Goal: Task Accomplishment & Management: Manage account settings

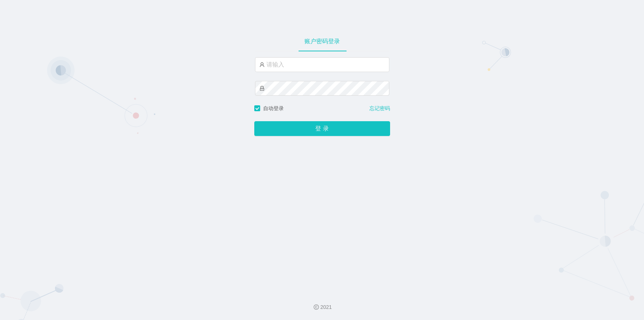
type input "jishu"
click at [292, 129] on button "登 录" at bounding box center [322, 128] width 136 height 15
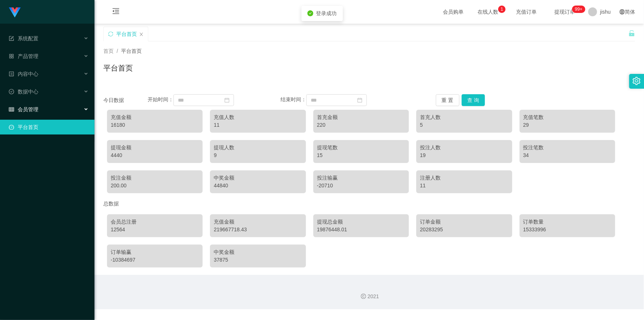
click at [42, 106] on div "会员管理" at bounding box center [47, 109] width 95 height 15
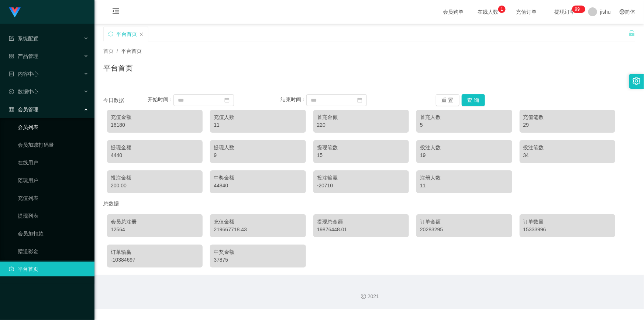
click at [42, 131] on link "会员列表" at bounding box center [53, 127] width 71 height 15
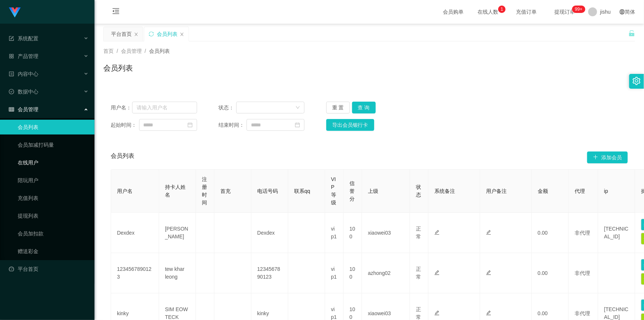
click at [42, 166] on link "在线用户" at bounding box center [53, 162] width 71 height 15
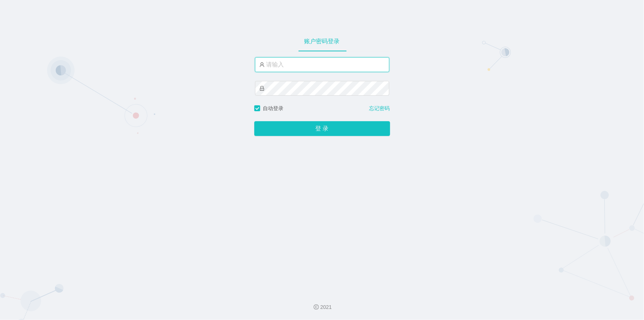
drag, startPoint x: 0, startPoint y: 0, endPoint x: 304, endPoint y: 64, distance: 310.2
click at [304, 64] on input "text" at bounding box center [322, 64] width 134 height 15
type input "jishu"
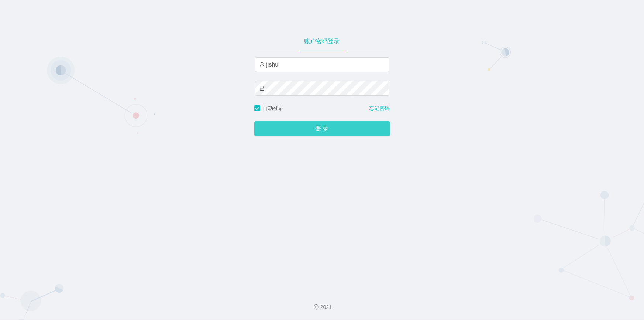
click at [293, 126] on button "登 录" at bounding box center [322, 128] width 136 height 15
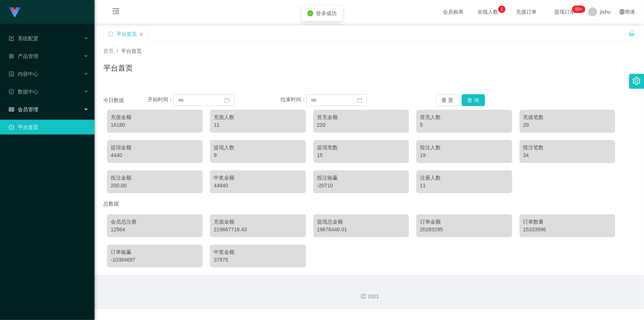
click at [41, 107] on div "会员管理" at bounding box center [47, 109] width 95 height 15
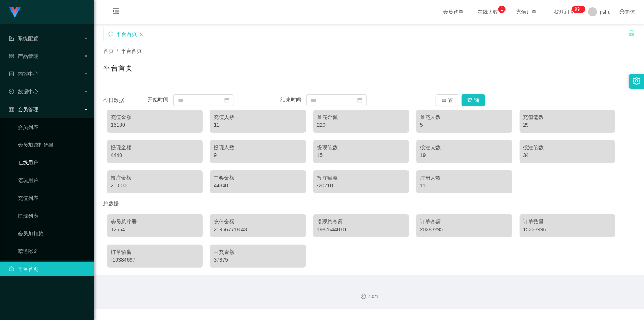
click at [45, 163] on link "在线用户" at bounding box center [53, 162] width 71 height 15
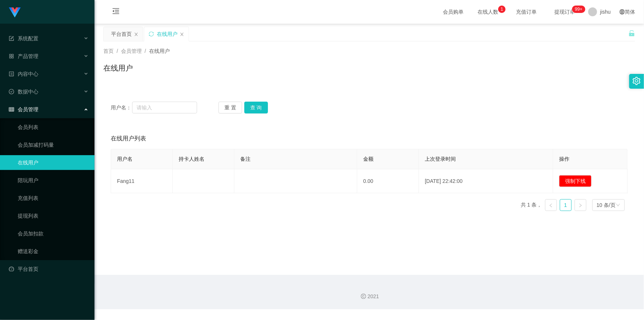
click at [37, 111] on span "会员管理" at bounding box center [24, 109] width 30 height 6
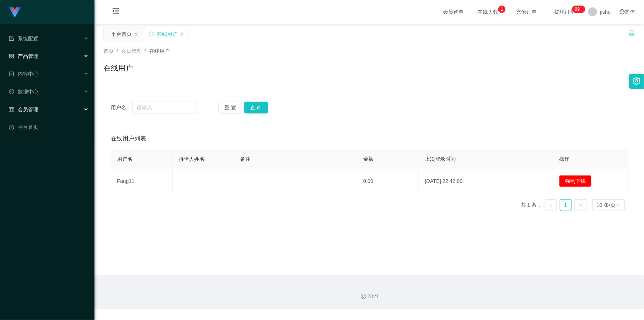
click at [37, 57] on span "产品管理" at bounding box center [24, 56] width 30 height 6
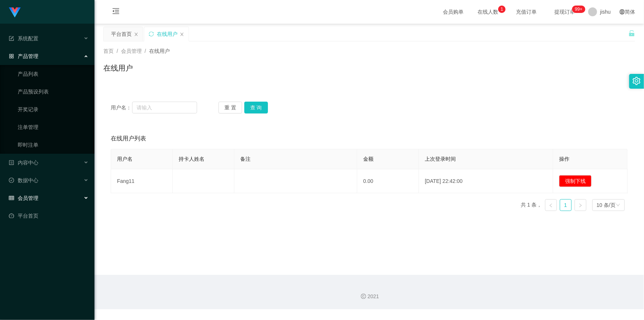
click at [37, 57] on span "产品管理" at bounding box center [24, 56] width 30 height 6
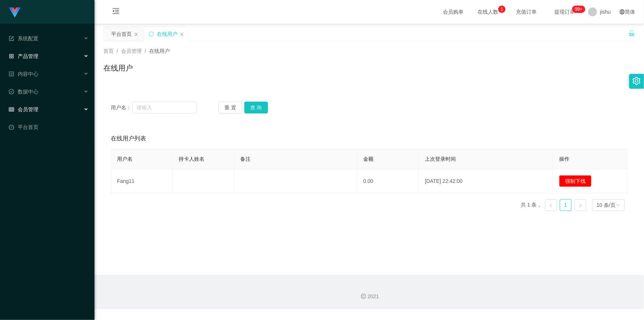
click at [37, 57] on span "产品管理" at bounding box center [24, 56] width 30 height 6
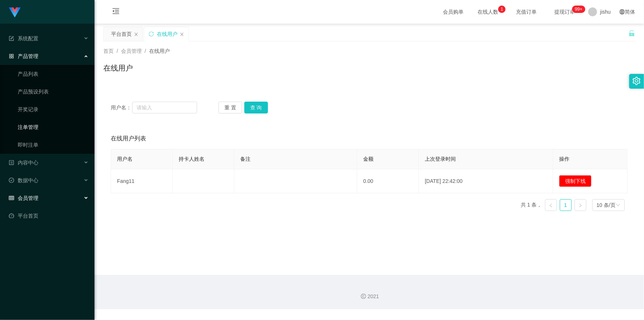
click at [39, 127] on link "注单管理" at bounding box center [53, 127] width 71 height 15
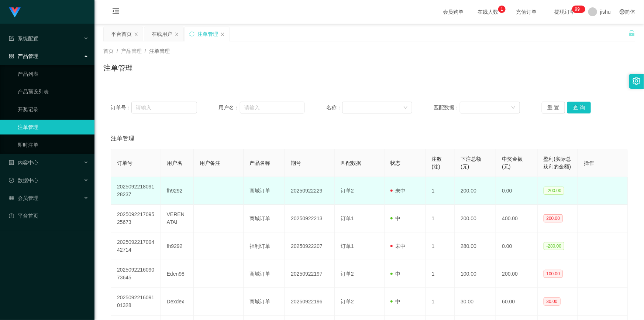
scroll to position [67, 0]
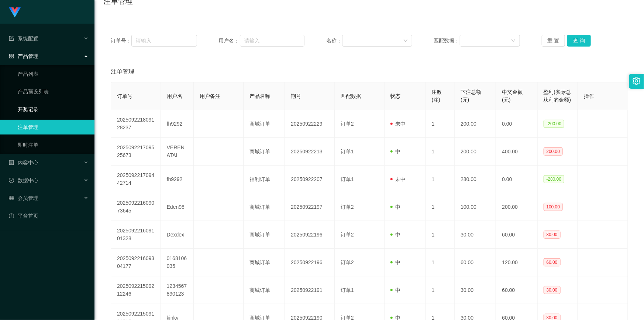
click at [38, 107] on link "开奖记录" at bounding box center [53, 109] width 71 height 15
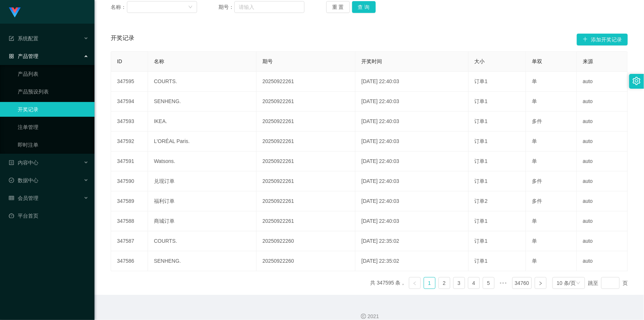
scroll to position [109, 0]
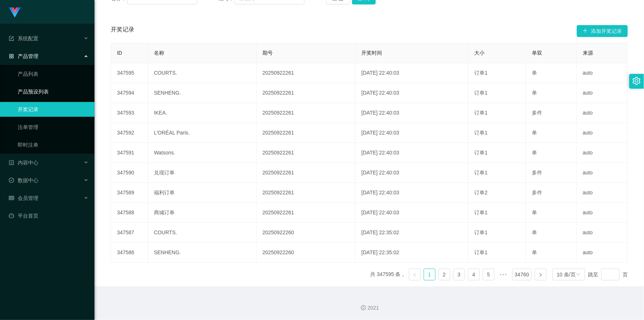
click at [55, 88] on link "产品预设列表" at bounding box center [53, 91] width 71 height 15
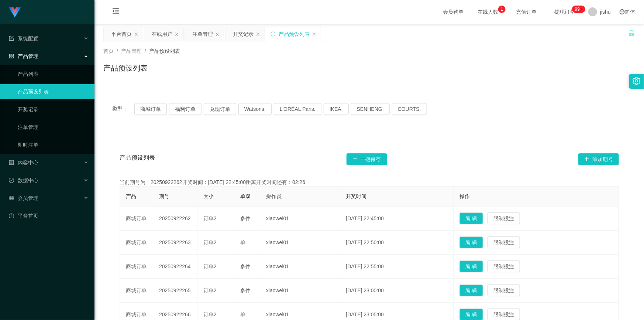
scroll to position [100, 0]
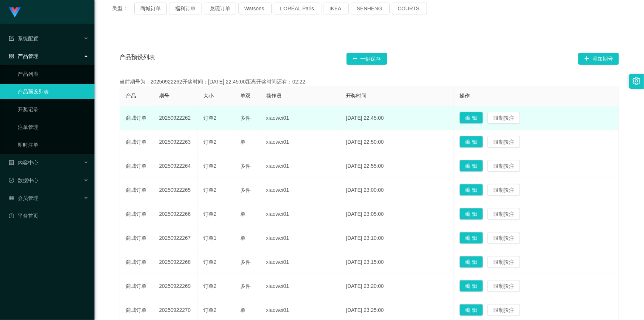
drag, startPoint x: 168, startPoint y: 117, endPoint x: 189, endPoint y: 117, distance: 20.7
click at [189, 117] on td "20250922262" at bounding box center [175, 118] width 44 height 24
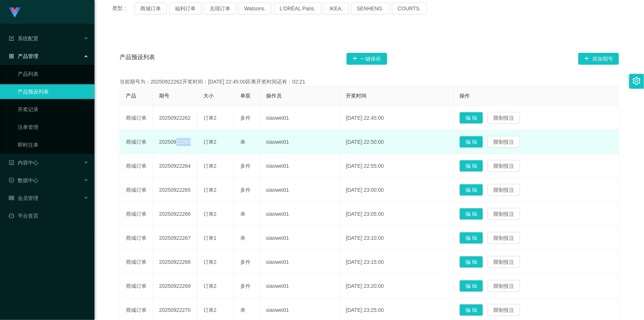
drag, startPoint x: 171, startPoint y: 142, endPoint x: 185, endPoint y: 143, distance: 13.7
click at [185, 143] on td "20250922263" at bounding box center [175, 142] width 44 height 24
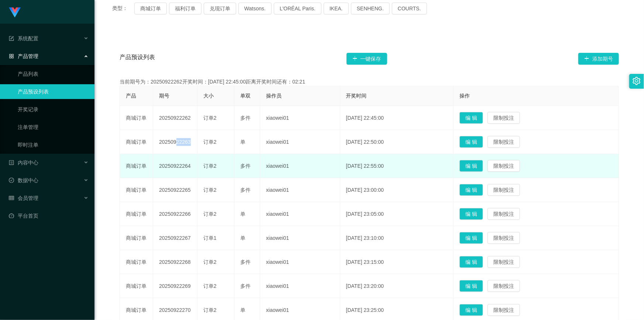
click at [175, 165] on td "20250922264" at bounding box center [175, 166] width 44 height 24
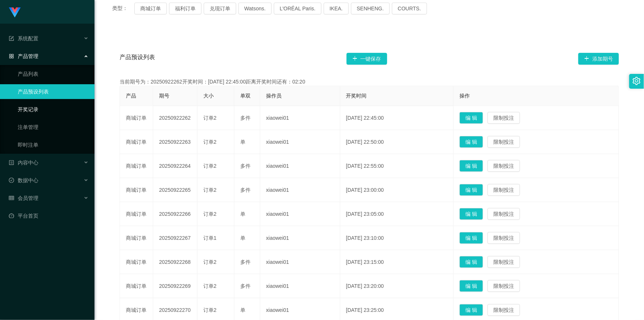
click at [50, 106] on link "开奖记录" at bounding box center [53, 109] width 71 height 15
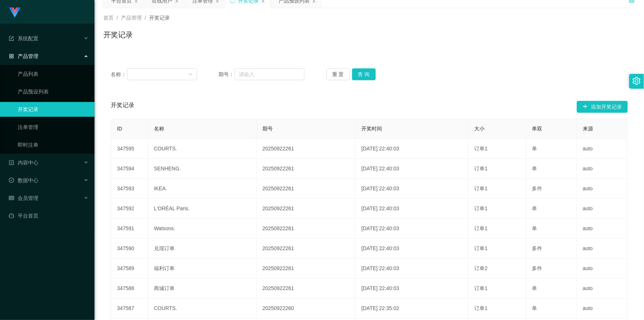
scroll to position [67, 0]
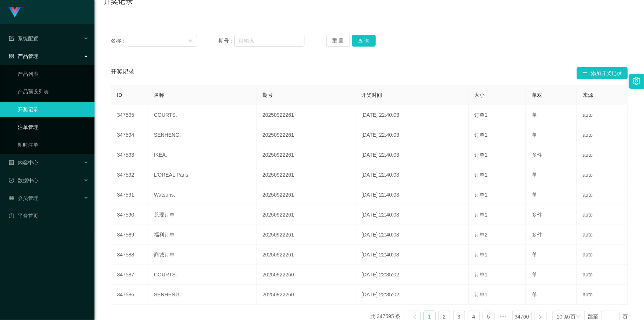
click at [54, 123] on link "注单管理" at bounding box center [53, 127] width 71 height 15
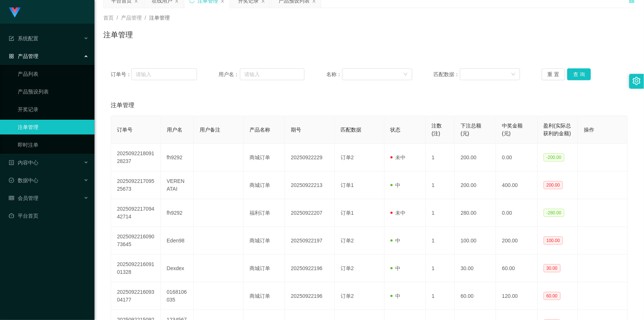
scroll to position [67, 0]
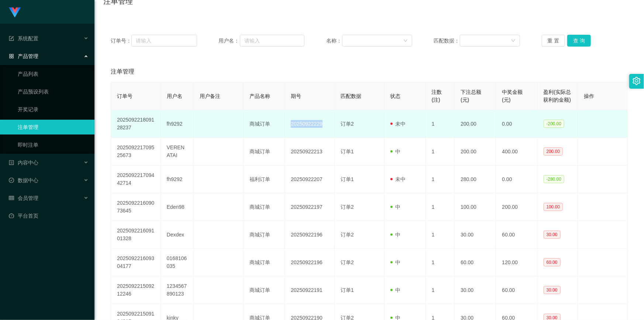
drag, startPoint x: 288, startPoint y: 124, endPoint x: 322, endPoint y: 124, distance: 33.6
click at [322, 124] on td "20250922229" at bounding box center [310, 124] width 50 height 28
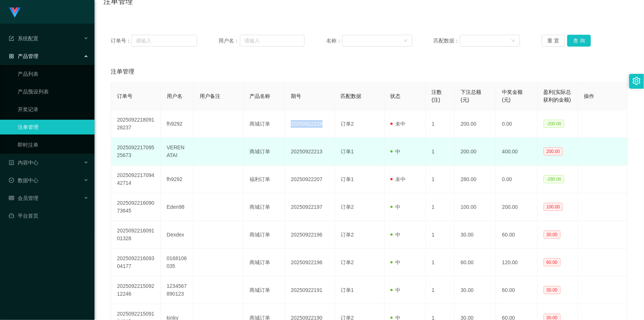
click at [301, 152] on td "20250922213" at bounding box center [310, 152] width 50 height 28
drag, startPoint x: 295, startPoint y: 151, endPoint x: 322, endPoint y: 150, distance: 27.0
click at [322, 150] on td "20250922213" at bounding box center [310, 152] width 50 height 28
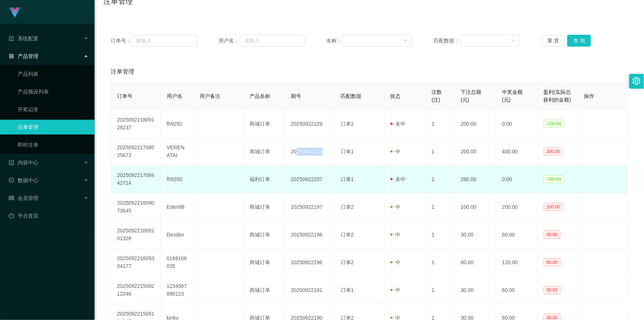
click at [307, 177] on td "20250922207" at bounding box center [310, 179] width 50 height 28
drag, startPoint x: 310, startPoint y: 179, endPoint x: 320, endPoint y: 179, distance: 10.0
click at [320, 179] on td "20250922207" at bounding box center [310, 179] width 50 height 28
click at [321, 182] on td "20250922207" at bounding box center [310, 179] width 50 height 28
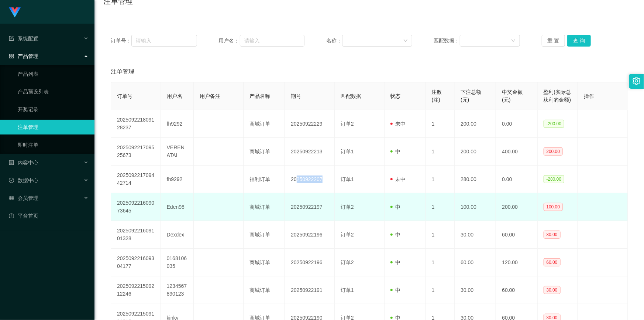
click at [306, 206] on td "20250922197" at bounding box center [310, 207] width 50 height 28
drag, startPoint x: 300, startPoint y: 207, endPoint x: 325, endPoint y: 207, distance: 24.7
click at [325, 207] on td "20250922197" at bounding box center [310, 207] width 50 height 28
click at [326, 207] on td "20250922197" at bounding box center [310, 207] width 50 height 28
